Goal: Task Accomplishment & Management: Manage account settings

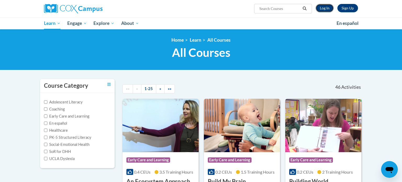
click at [323, 9] on link "Log In" at bounding box center [324, 8] width 18 height 8
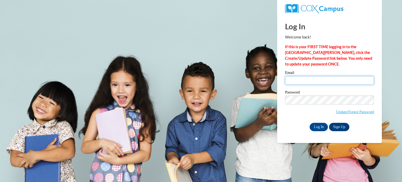
click at [305, 79] on input "Email" at bounding box center [329, 80] width 89 height 9
type input "Kristin.ralph@mcesc.org"
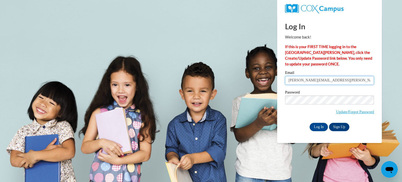
click at [334, 77] on input "Kristin.ralph@mcesc.org" at bounding box center [329, 80] width 89 height 9
drag, startPoint x: 334, startPoint y: 79, endPoint x: 271, endPoint y: 84, distance: 63.0
click at [271, 84] on body "Log In Welcome back! If this is your FIRST TIME logging in to the NEW Cox Campu…" at bounding box center [201, 91] width 402 height 182
click at [292, 81] on input "Email" at bounding box center [329, 80] width 89 height 9
type input "melinda.hoskins@mcesc.org"
